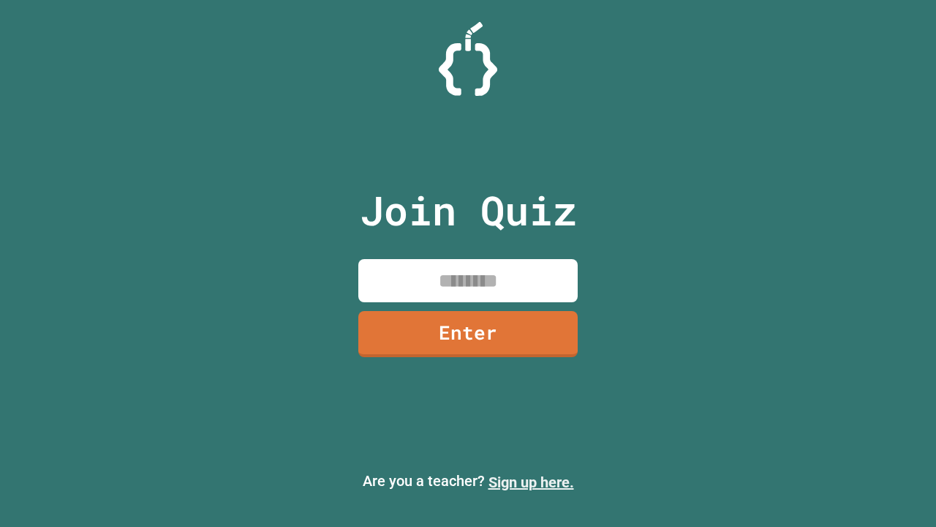
click at [531, 482] on link "Sign up here." at bounding box center [532, 482] width 86 height 18
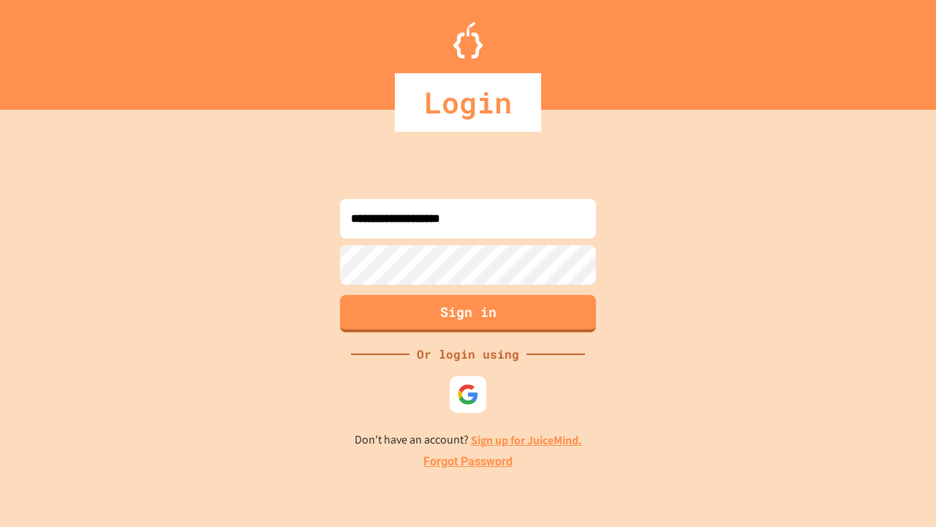
type input "**********"
